Goal: Communication & Community: Answer question/provide support

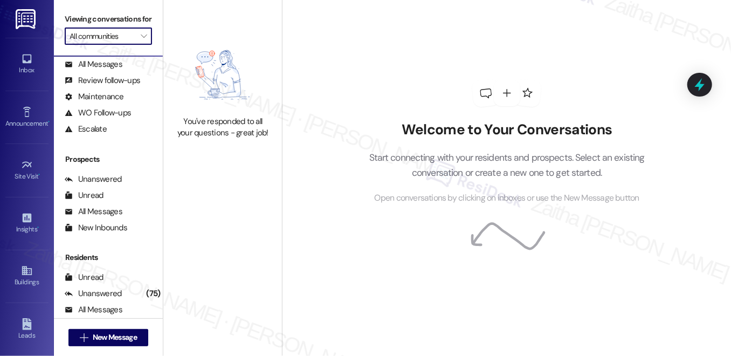
scroll to position [130, 0]
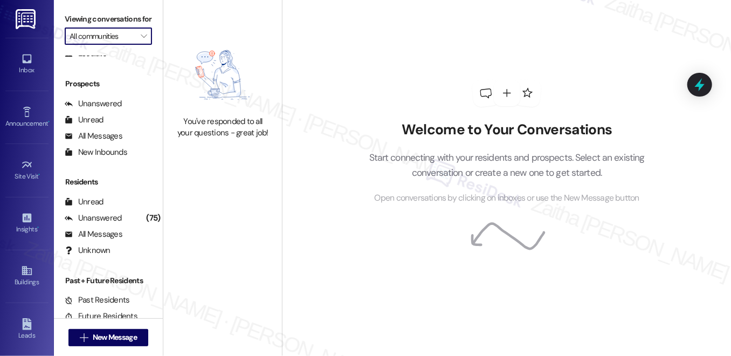
click at [121, 45] on input "All communities" at bounding box center [102, 35] width 65 height 17
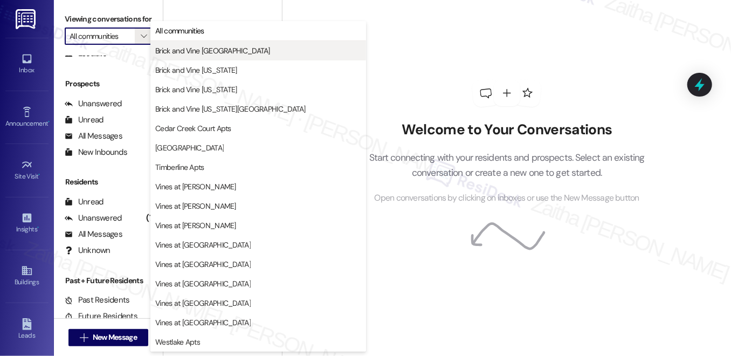
click at [194, 54] on span "Brick and Vine [GEOGRAPHIC_DATA]" at bounding box center [212, 50] width 115 height 11
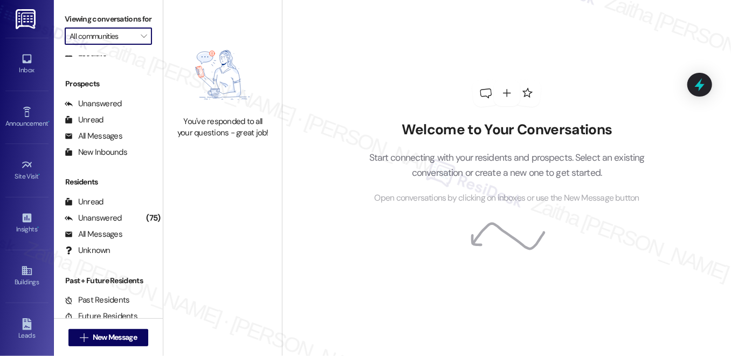
type input "Brick and Vine [GEOGRAPHIC_DATA]"
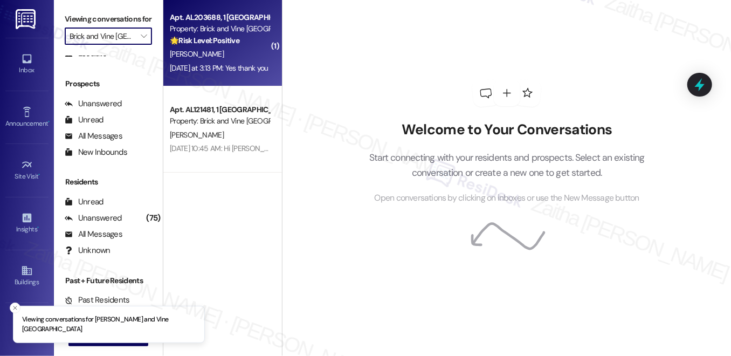
click at [236, 43] on strong "🌟 Risk Level: Positive" at bounding box center [205, 41] width 70 height 10
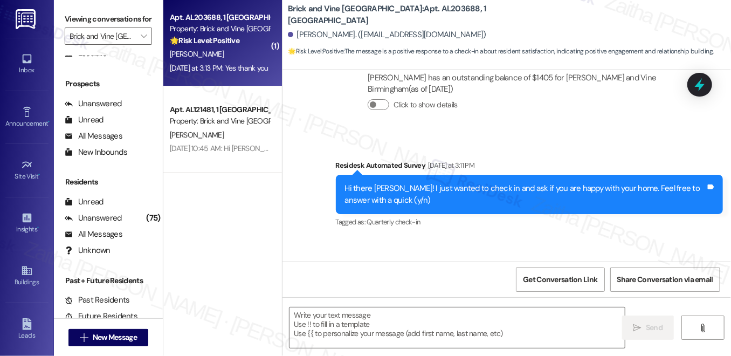
type textarea "Fetching suggested responses. Please feel free to read through the conversation…"
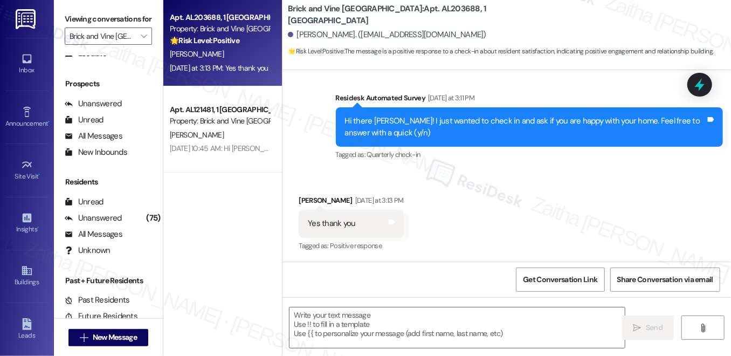
scroll to position [287, 0]
click at [387, 329] on textarea at bounding box center [457, 327] width 335 height 40
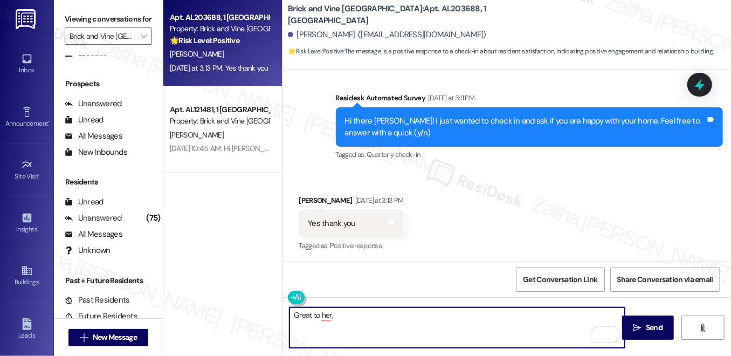
click at [300, 197] on div "[PERSON_NAME] [DATE] at 3:13 PM" at bounding box center [351, 202] width 105 height 15
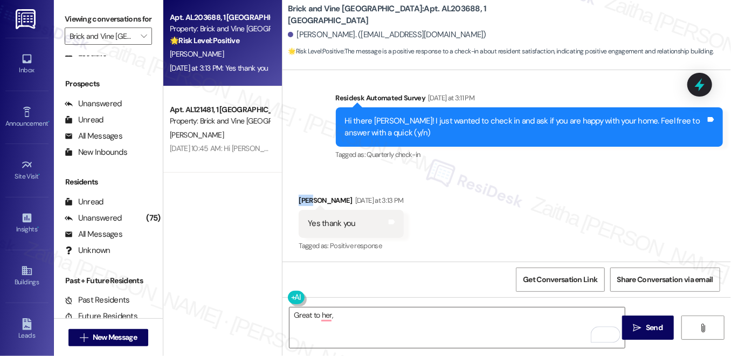
click at [301, 197] on div "[PERSON_NAME] [DATE] at 3:13 PM" at bounding box center [351, 202] width 105 height 15
copy div "[PERSON_NAME]"
click at [371, 315] on textarea "Great to her," at bounding box center [457, 327] width 335 height 40
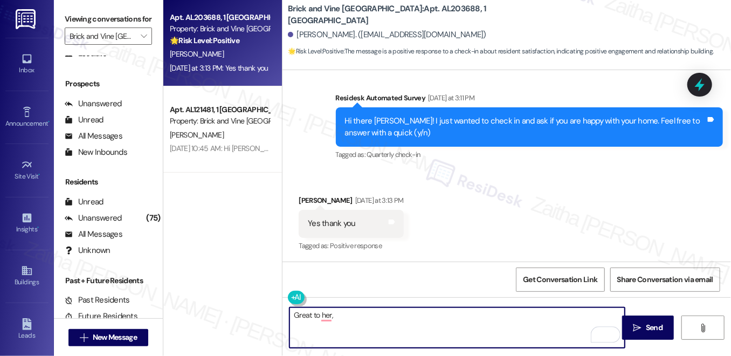
paste textarea "[PERSON_NAME]"
click at [375, 315] on textarea "Great to hear, [PERSON_NAME]!" at bounding box center [457, 327] width 335 height 40
paste textarea "I'm happy the work order was completed to your satisfaction! We'd also love to …"
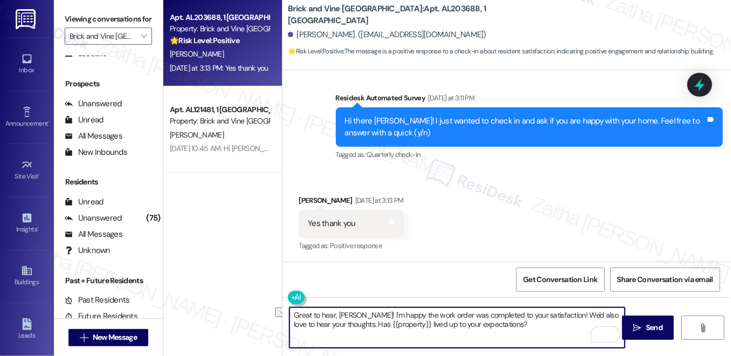
drag, startPoint x: 312, startPoint y: 314, endPoint x: 335, endPoint y: 314, distance: 23.2
click at [335, 314] on textarea "Great to hear, [PERSON_NAME]! I'm happy the work order was completed to your sa…" at bounding box center [457, 327] width 335 height 40
drag, startPoint x: 368, startPoint y: 317, endPoint x: 519, endPoint y: 327, distance: 151.9
click at [519, 327] on textarea "Great to hear, [PERSON_NAME]! I'm happy the work order was completed to your sa…" at bounding box center [457, 327] width 335 height 40
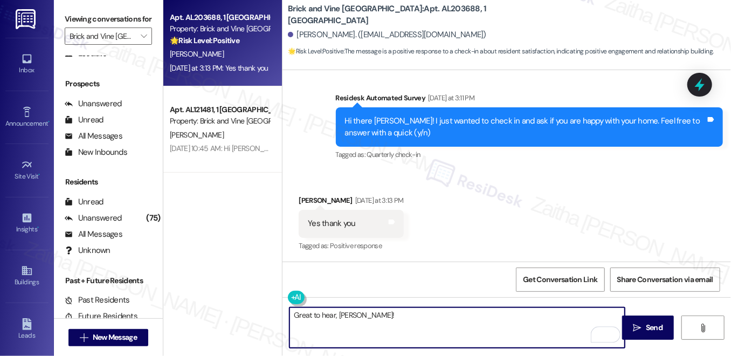
paste textarea "I'm so glad to hear that you're happy with your home. Let us know if there's an…"
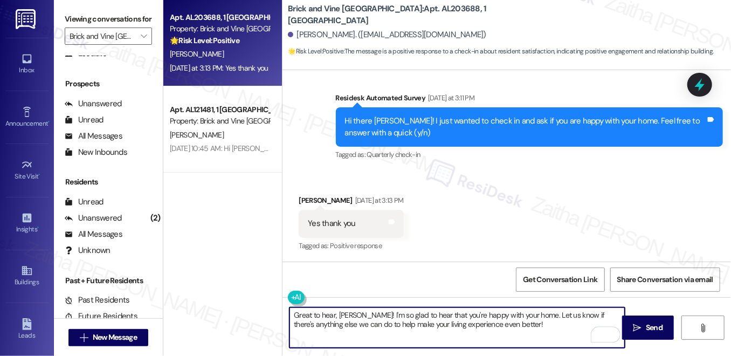
click at [397, 308] on textarea "Great to hear, [PERSON_NAME]! I'm so glad to hear that you're happy with your h…" at bounding box center [457, 327] width 335 height 40
click at [397, 309] on textarea "Great to hear, [PERSON_NAME]! I'm so glad to hear that you're happy with your h…" at bounding box center [457, 327] width 335 height 40
click at [397, 317] on textarea "Great to hear, [PERSON_NAME]! I'm so glad to hear that you're happy with your h…" at bounding box center [457, 327] width 335 height 40
click at [517, 327] on textarea "Great to hear, [PERSON_NAME]! I'm so glad to know that you're happy with your h…" at bounding box center [457, 327] width 335 height 40
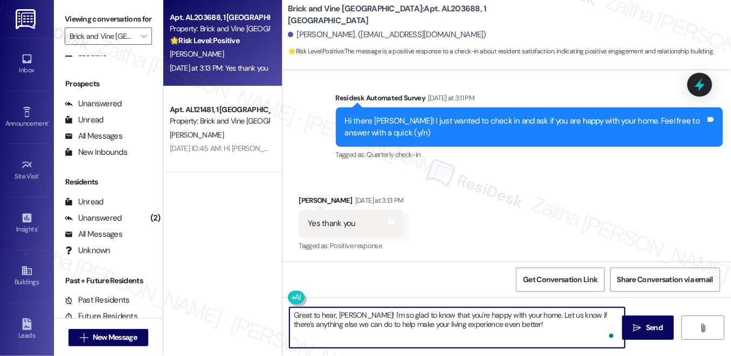
paste textarea "Could I ask a quick favor? If you don’t mind, would you be willing to share you…"
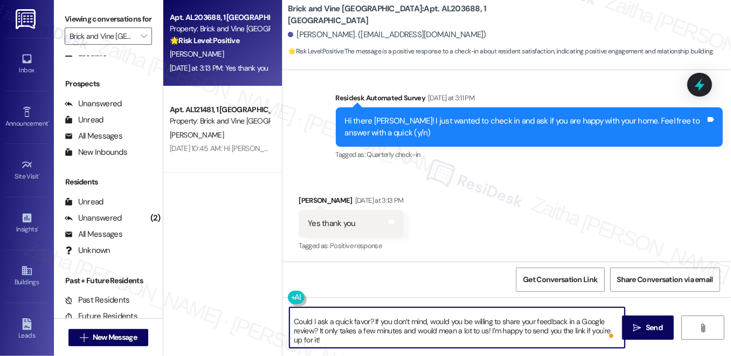
scroll to position [21, 0]
type textarea "Great to hear, [PERSON_NAME]! I'm so glad to know that you're happy with your h…"
click at [652, 328] on span "Send" at bounding box center [654, 327] width 17 height 11
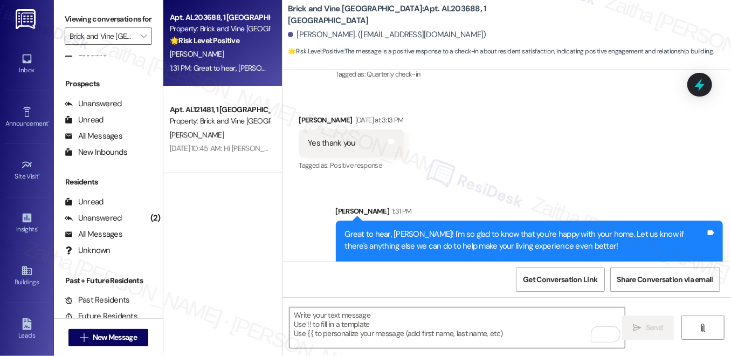
scroll to position [409, 0]
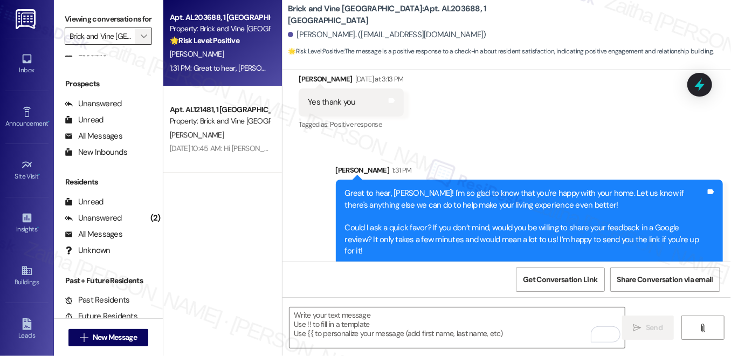
click at [140, 45] on span "" at bounding box center [144, 35] width 10 height 17
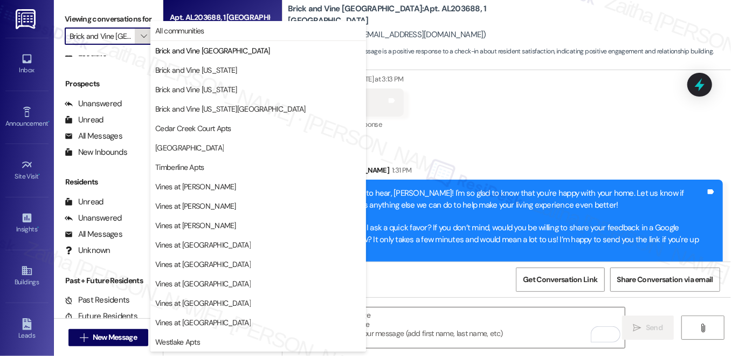
scroll to position [0, 0]
click at [200, 69] on span "Brick and Vine [US_STATE]" at bounding box center [196, 70] width 82 height 11
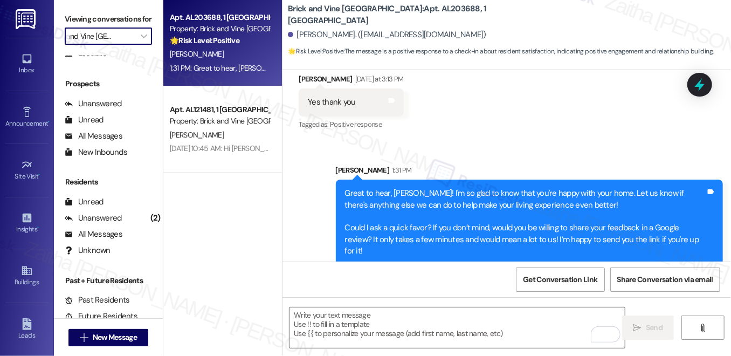
type input "Brick and Vine [US_STATE]"
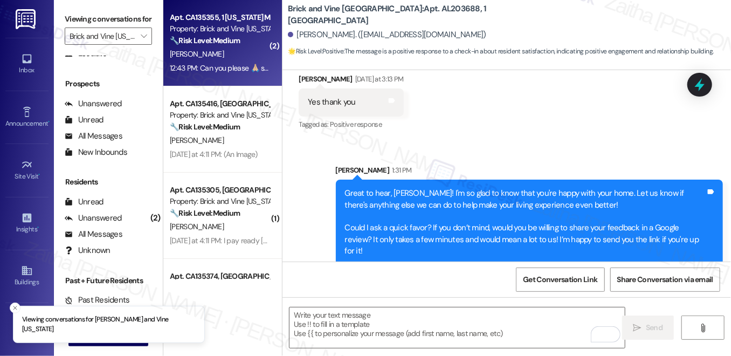
click at [240, 55] on div "[PERSON_NAME]" at bounding box center [220, 53] width 102 height 13
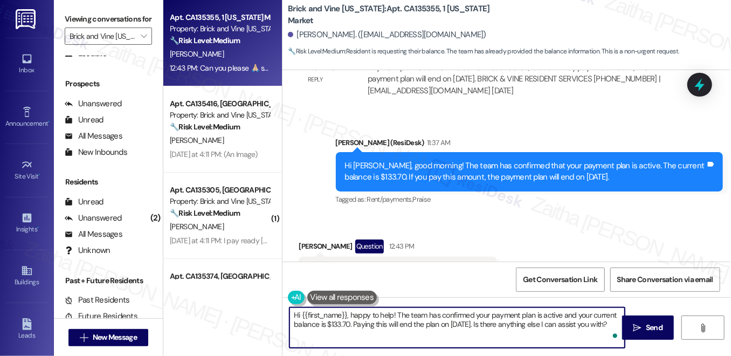
drag, startPoint x: 351, startPoint y: 314, endPoint x: 277, endPoint y: 312, distance: 73.9
click at [277, 312] on div "Apt. CA135355, 1 [US_STATE] Market Property: Brick and Vine [US_STATE] 🔧 Risk L…" at bounding box center [447, 178] width 568 height 356
drag, startPoint x: 339, startPoint y: 311, endPoint x: 522, endPoint y: 309, distance: 183.9
click at [522, 309] on textarea "Happy to help! The team has confirmed your payment plan is active and your curr…" at bounding box center [457, 327] width 335 height 40
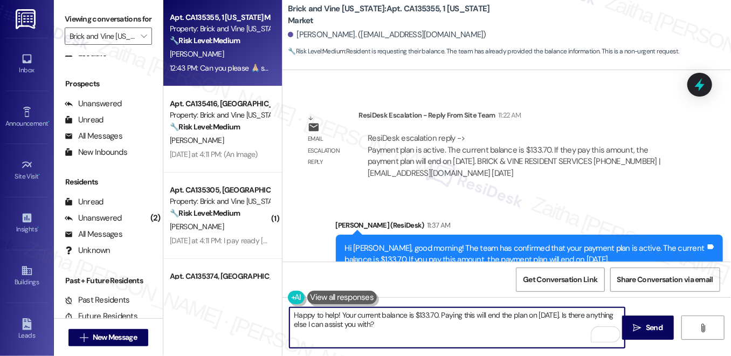
scroll to position [6322, 0]
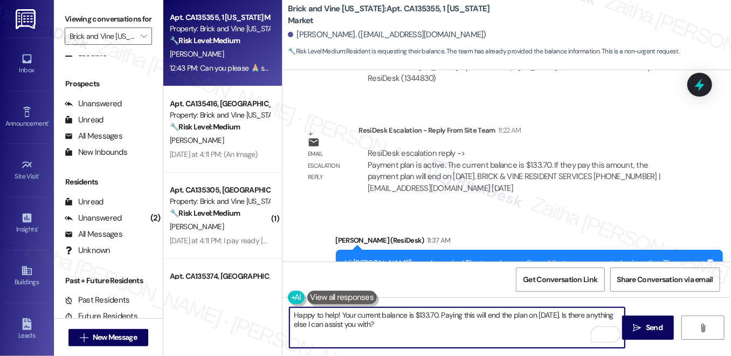
click at [426, 328] on textarea "Happy to help! Your current balance is $133.70. Paying this will end the plan o…" at bounding box center [457, 327] width 335 height 40
type textarea "Happy to help! Your current balance is $133.70. Paying this will end the plan o…"
click at [645, 318] on button " Send" at bounding box center [648, 327] width 52 height 24
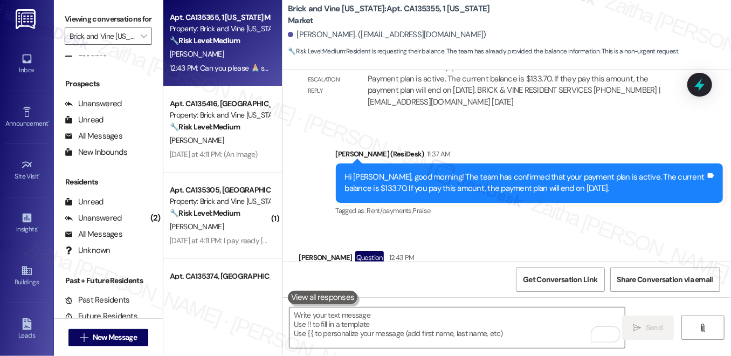
scroll to position [6420, 0]
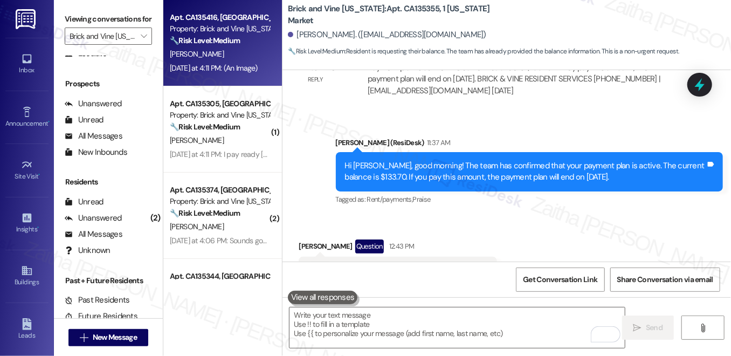
click at [250, 60] on div "[PERSON_NAME]" at bounding box center [220, 53] width 102 height 13
type textarea "Fetching suggested responses. Please feel free to read through the conversation…"
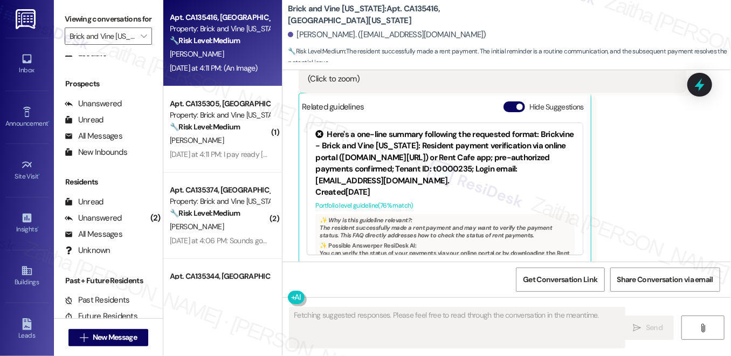
scroll to position [7896, 0]
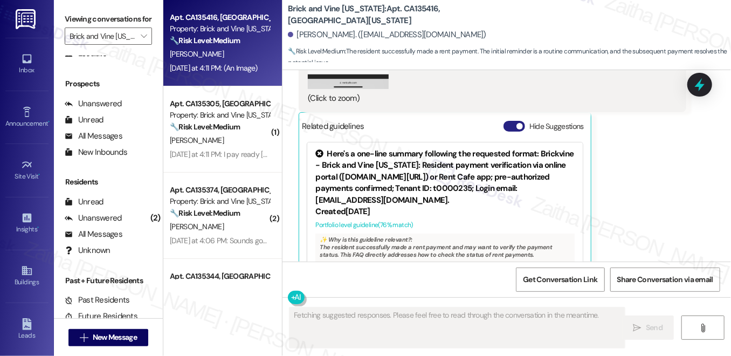
click at [504, 121] on button "Hide Suggestions" at bounding box center [515, 126] width 22 height 11
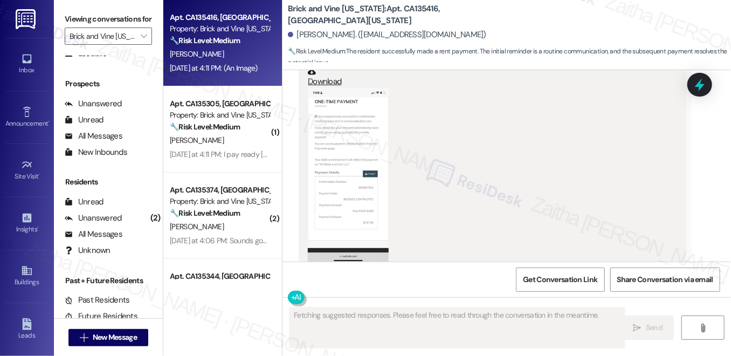
scroll to position [7717, 0]
click at [328, 161] on button "Zoom image" at bounding box center [348, 180] width 81 height 175
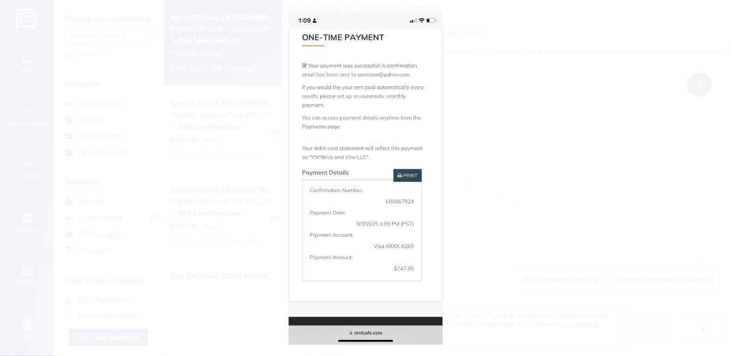
click at [523, 170] on button "Unzoom image" at bounding box center [365, 178] width 731 height 356
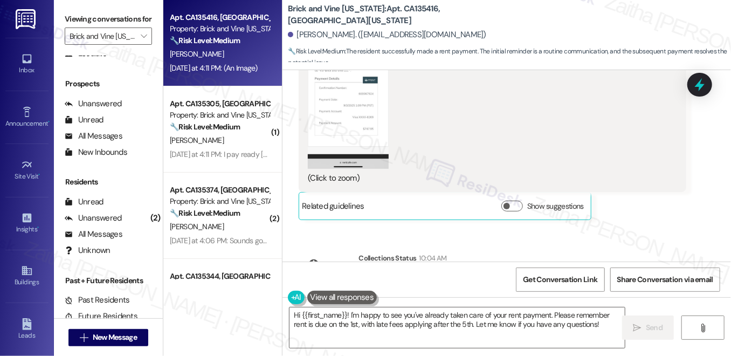
scroll to position [7865, 0]
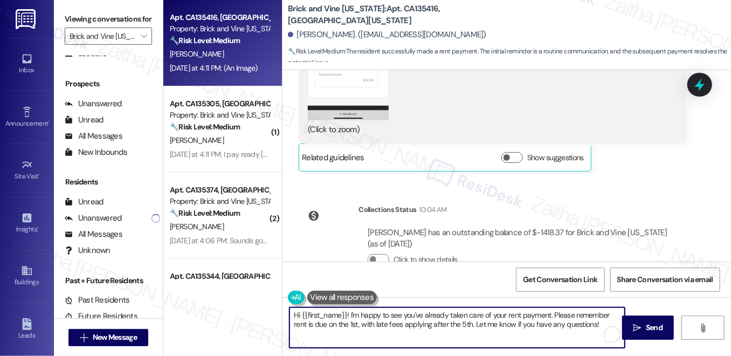
drag, startPoint x: 552, startPoint y: 312, endPoint x: 595, endPoint y: 325, distance: 45.6
click at [595, 325] on textarea "Hi {{first_name}}! I'm happy to see you've already taken care of your rent paym…" at bounding box center [457, 327] width 335 height 40
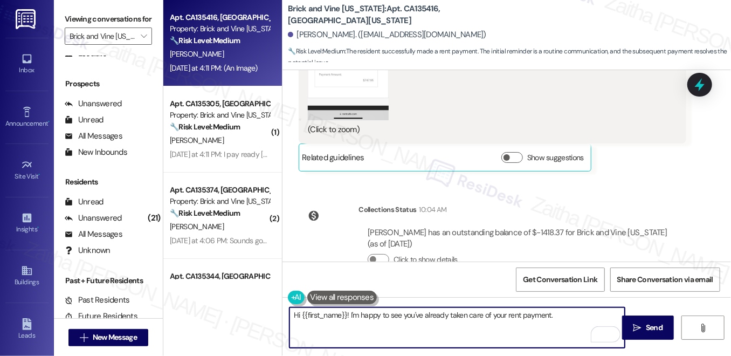
paste textarea "Our reminders go out to all residents to help prevent late fees—if you’ve alrea…"
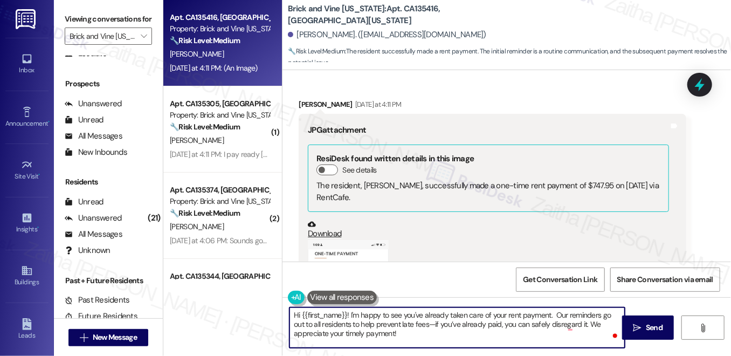
scroll to position [7815, 0]
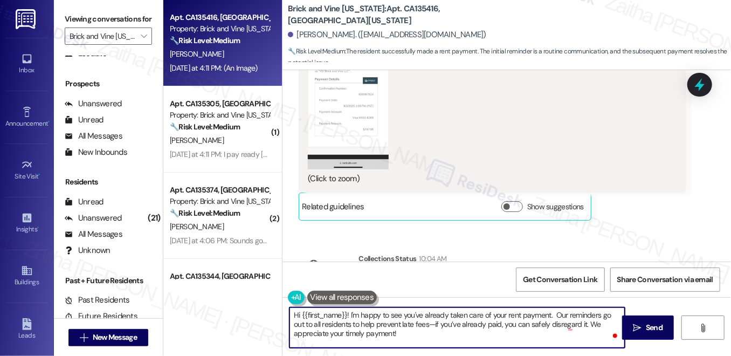
click at [598, 313] on textarea "Hi {{first_name}}! I'm happy to see you've already taken care of your rent paym…" at bounding box center [457, 327] width 335 height 40
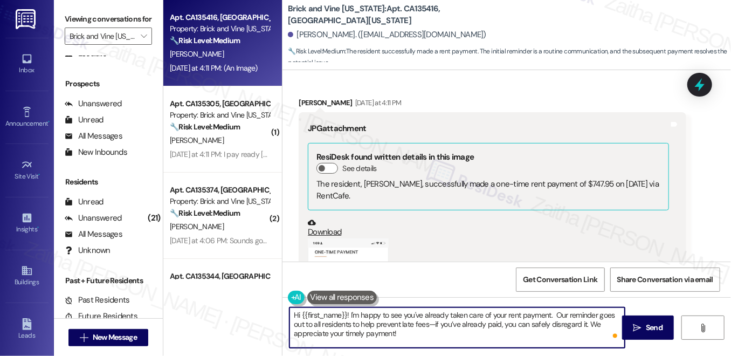
scroll to position [7570, 0]
type textarea "Hi {{first_name}}! I'm happy to see you've already taken care of your rent paym…"
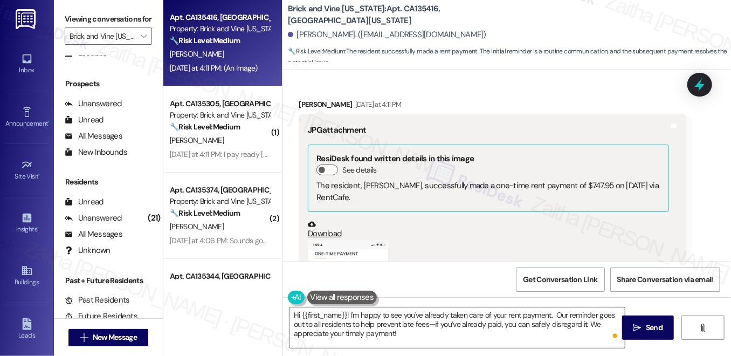
click at [334, 297] on button at bounding box center [342, 297] width 70 height 13
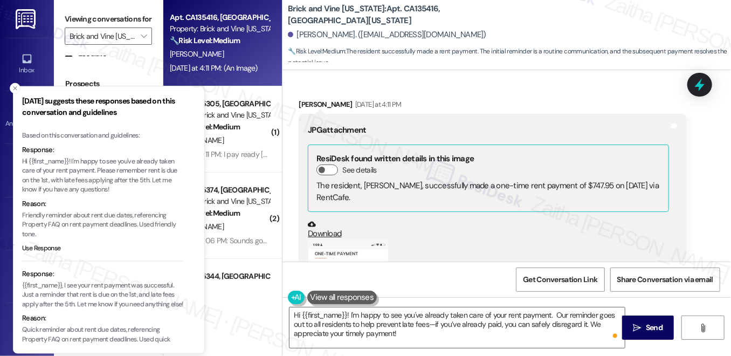
drag, startPoint x: 153, startPoint y: 167, endPoint x: 156, endPoint y: 174, distance: 8.4
click at [156, 176] on p "Hi {{first_name}}! I'm happy to see you've already taken care of your rent paym…" at bounding box center [103, 175] width 162 height 38
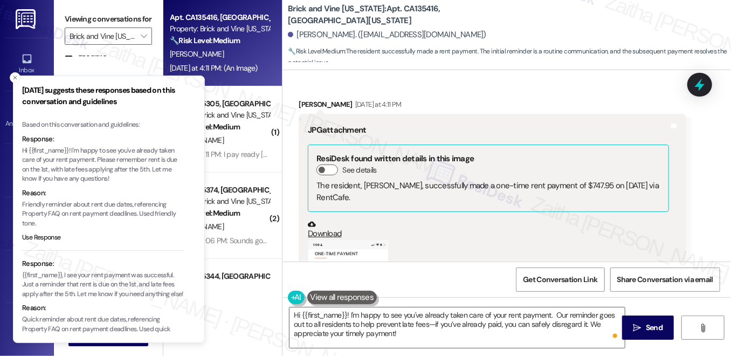
click at [157, 178] on p "Hi {{first_name}}! I'm happy to see you've already taken care of your rent paym…" at bounding box center [103, 165] width 162 height 38
click at [153, 167] on p "Hi {{first_name}}! I'm happy to see you've already taken care of your rent paym…" at bounding box center [103, 165] width 162 height 38
drag, startPoint x: 153, startPoint y: 167, endPoint x: 162, endPoint y: 182, distance: 17.2
click at [162, 182] on p "Hi {{first_name}}! I'm happy to see you've already taken care of your rent paym…" at bounding box center [103, 165] width 162 height 38
copy p "Let me know if you have any questions!"
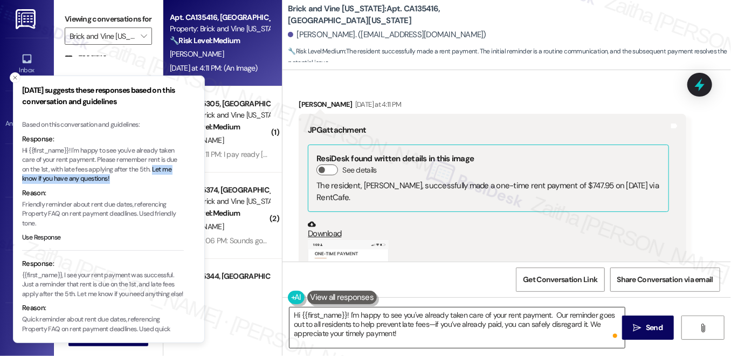
drag, startPoint x: 554, startPoint y: 313, endPoint x: 555, endPoint y: 335, distance: 21.6
click at [555, 335] on textarea "Hi {{first_name}}! I'm happy to see you've already taken care of your rent paym…" at bounding box center [457, 327] width 335 height 40
click at [20, 77] on button "Close toast" at bounding box center [15, 77] width 11 height 11
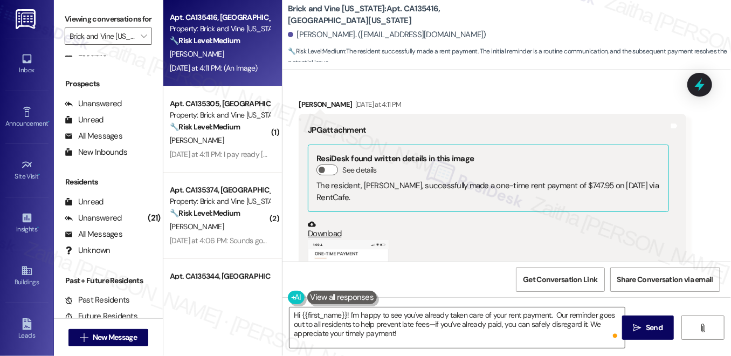
click at [333, 240] on button "Zoom image" at bounding box center [348, 327] width 81 height 175
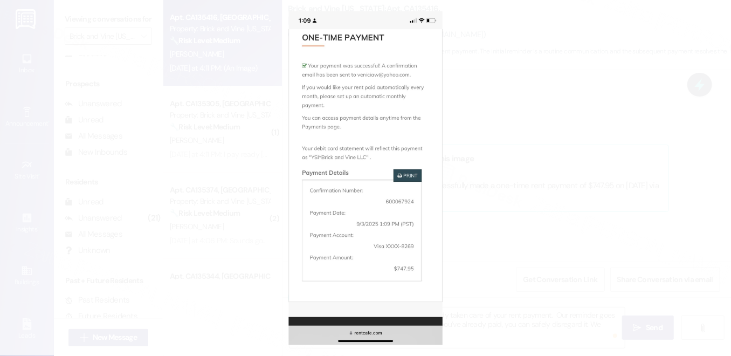
click at [549, 129] on button "Unzoom image" at bounding box center [365, 178] width 731 height 356
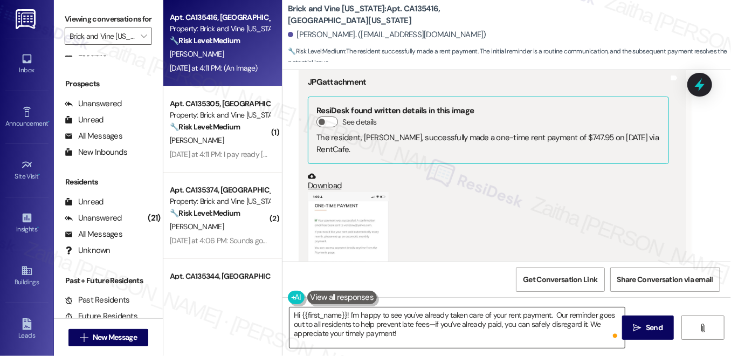
scroll to position [7619, 0]
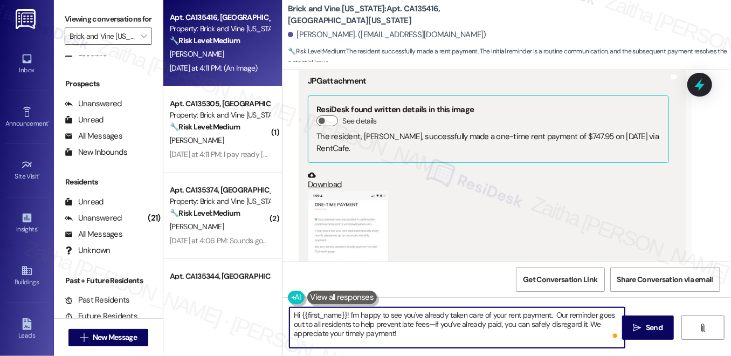
click at [554, 315] on textarea "Hi {{first_name}}! I'm happy to see you've already taken care of your rent paym…" at bounding box center [457, 327] width 335 height 40
drag, startPoint x: 554, startPoint y: 315, endPoint x: 563, endPoint y: 330, distance: 17.9
click at [562, 338] on textarea "Hi {{first_name}}! I'm happy to see you've already taken care of your rent paym…" at bounding box center [457, 327] width 335 height 40
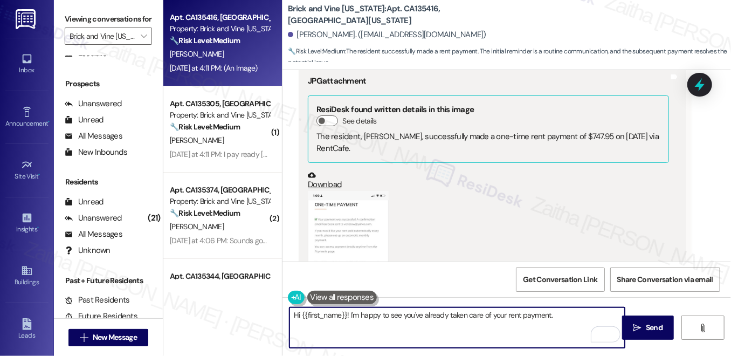
paste textarea ". We appreciate your timely payment!"
click at [354, 322] on textarea "Hi {{first_name}}! I'm happy to see you've already taken care of your rent paym…" at bounding box center [457, 327] width 335 height 40
paste textarea "Let us know if you need anything else; we're happy to help!"
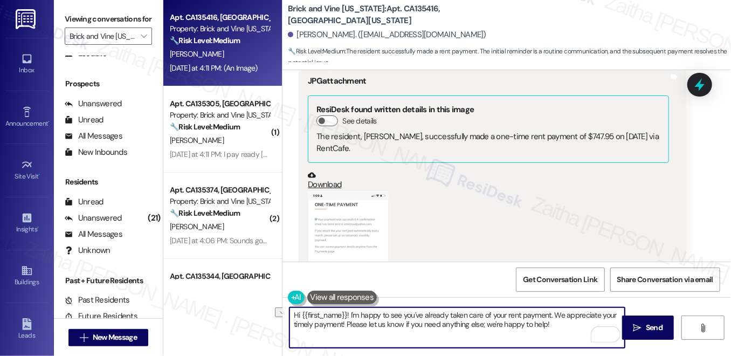
drag, startPoint x: 483, startPoint y: 324, endPoint x: 605, endPoint y: 324, distance: 121.9
click at [605, 324] on textarea "Hi {{first_name}}! I'm happy to see you've already taken care of your rent paym…" at bounding box center [457, 327] width 335 height 40
type textarea "Hi {{first_name}}! I'm happy to see you've already taken care of your rent paym…"
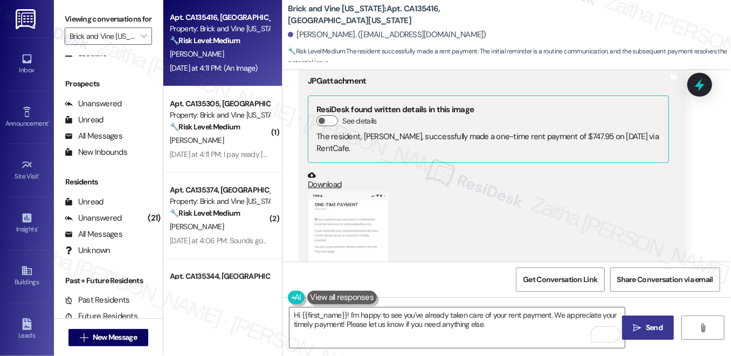
click at [644, 325] on span "Send" at bounding box center [654, 327] width 21 height 11
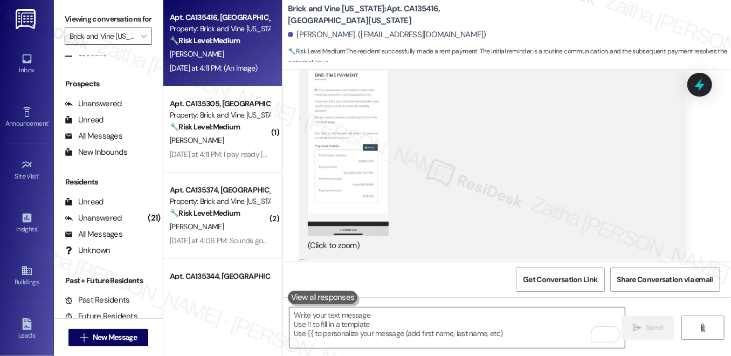
scroll to position [7753, 0]
click at [246, 53] on div "[PERSON_NAME]" at bounding box center [220, 53] width 102 height 13
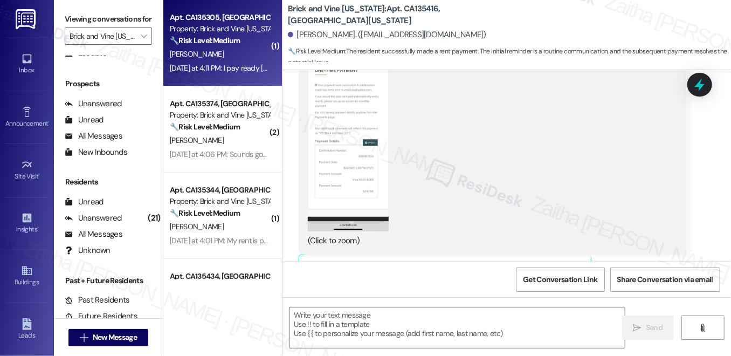
type textarea "Fetching suggested responses. Please feel free to read through the conversation…"
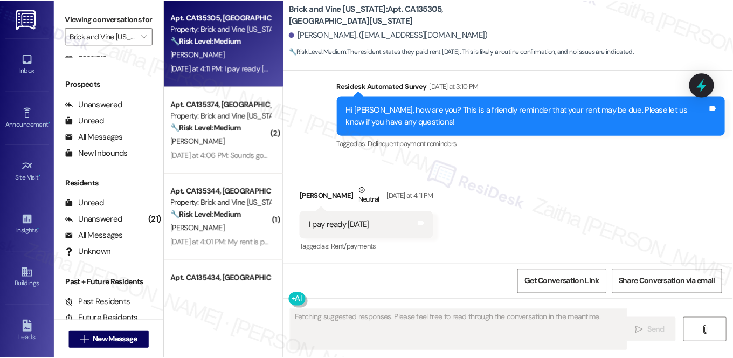
scroll to position [5899, 0]
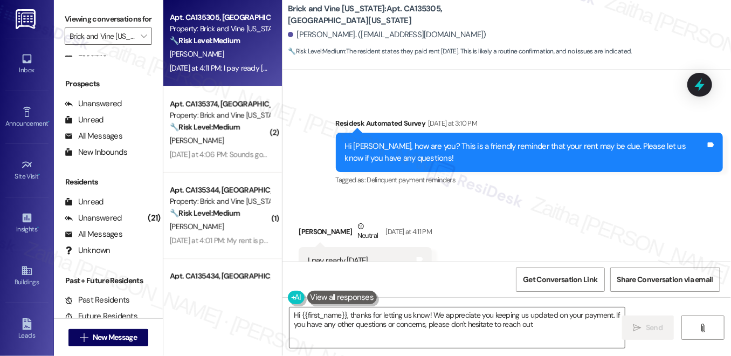
type textarea "Hi {{first_name}}, thanks for letting us know! We appreciate you keeping us upd…"
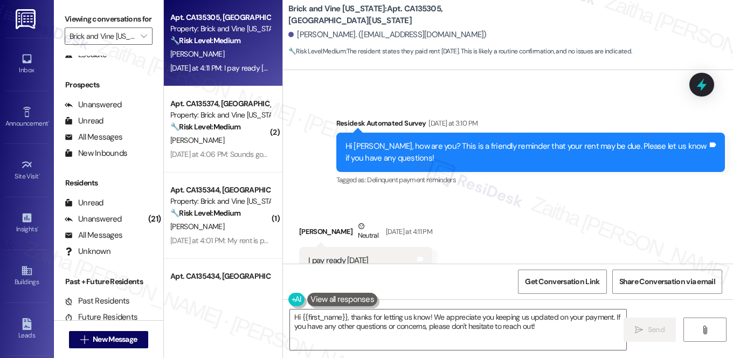
scroll to position [5885, 0]
